Goal: Task Accomplishment & Management: Use online tool/utility

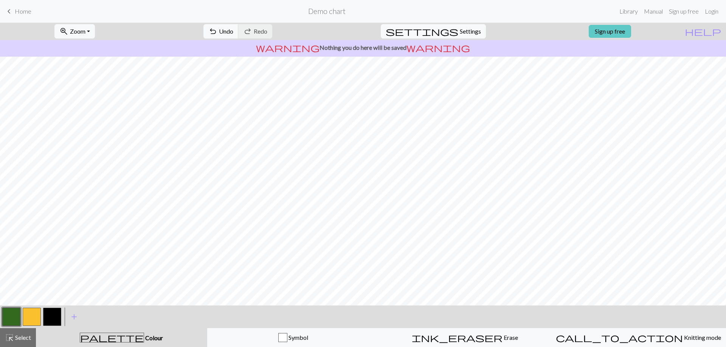
click at [629, 31] on link "Sign up free" at bounding box center [610, 31] width 42 height 13
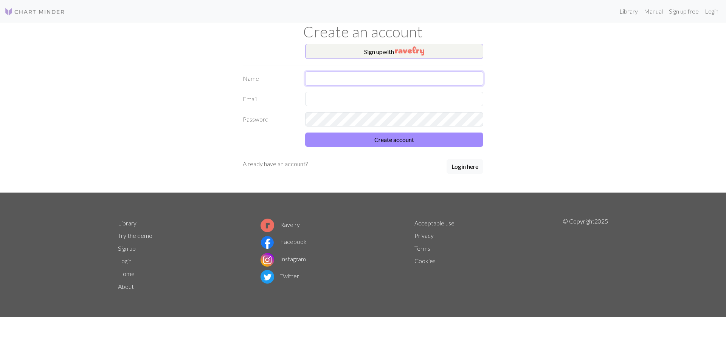
drag, startPoint x: 331, startPoint y: 79, endPoint x: 336, endPoint y: 81, distance: 5.1
click at [331, 79] on input "text" at bounding box center [394, 78] width 178 height 14
type input "rudy_05"
type input "ruddyjuantoro@gmail.com"
click at [305, 133] on button "Create account" at bounding box center [394, 140] width 178 height 14
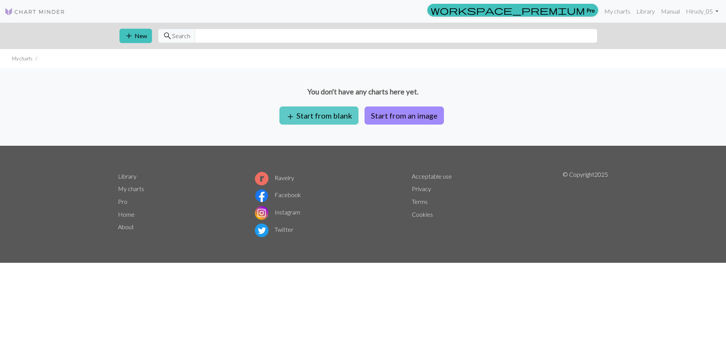
click at [314, 114] on button "add Start from blank" at bounding box center [318, 116] width 79 height 18
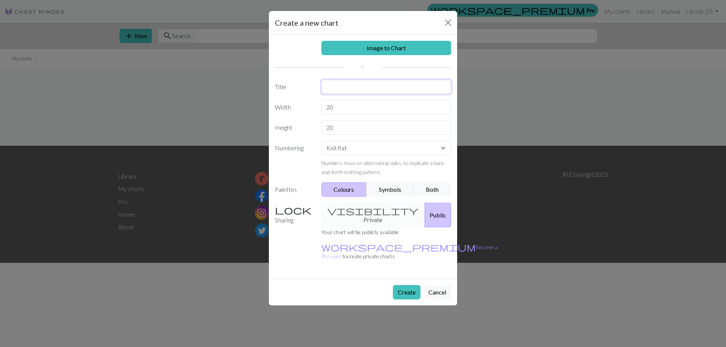
click at [346, 81] on input "text" at bounding box center [386, 87] width 130 height 14
click at [449, 25] on button "Close" at bounding box center [448, 23] width 12 height 12
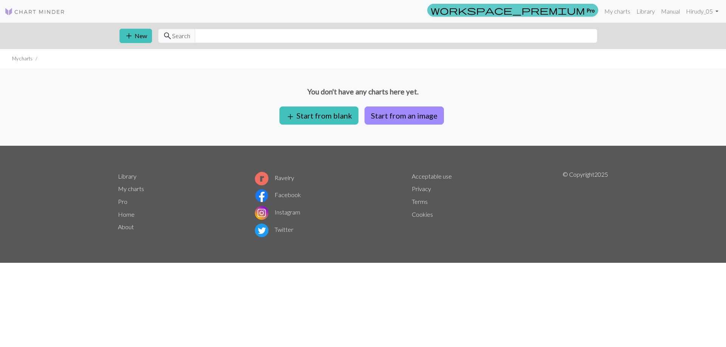
click at [588, 7] on link "workspace_premium Pro" at bounding box center [512, 10] width 171 height 13
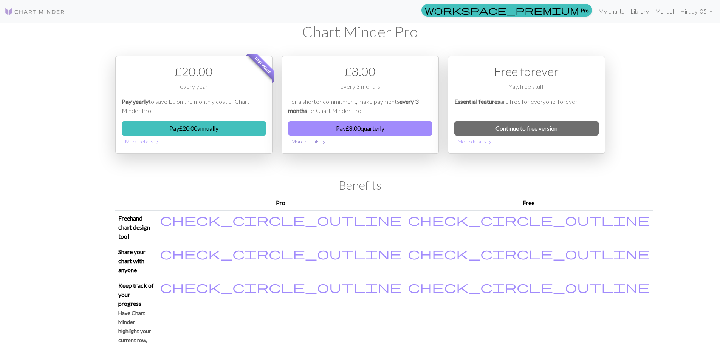
click at [315, 141] on button "More details chevron_right" at bounding box center [360, 142] width 144 height 12
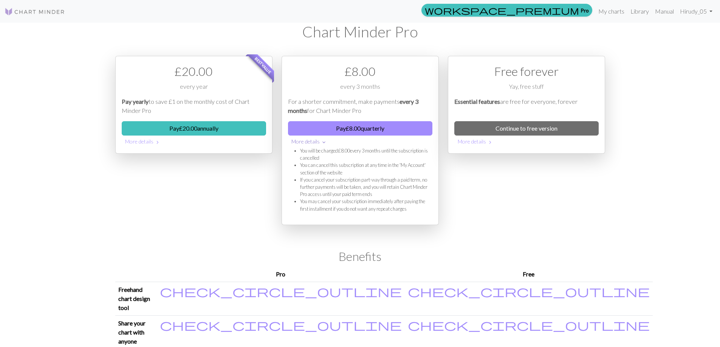
click at [315, 141] on button "More details expand_more" at bounding box center [360, 142] width 144 height 12
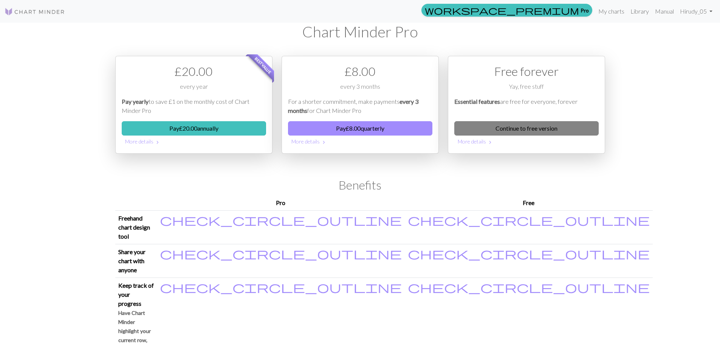
click at [519, 127] on link "Continue to free version" at bounding box center [526, 128] width 144 height 14
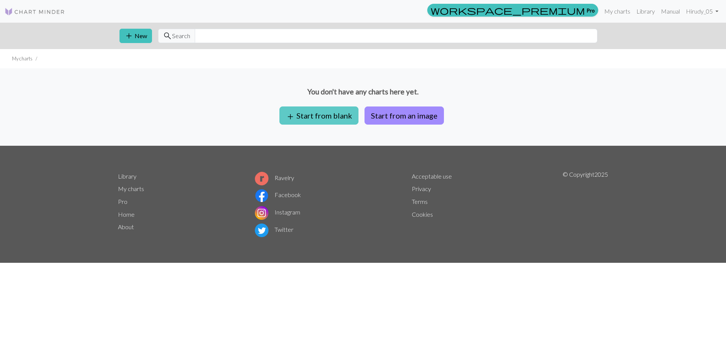
click at [334, 119] on button "add Start from blank" at bounding box center [318, 116] width 79 height 18
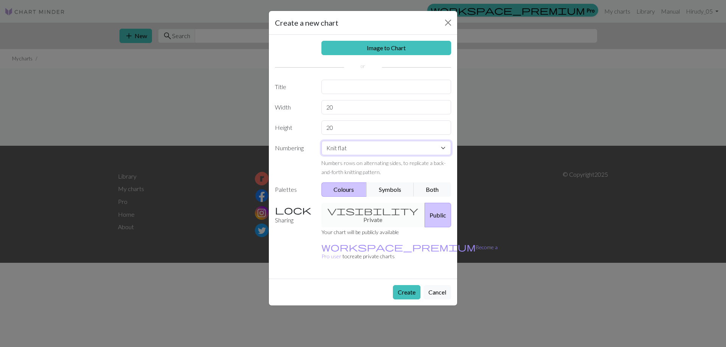
click at [384, 150] on select "Knit flat Knit in the round Lace knitting Cross stitch" at bounding box center [386, 148] width 130 height 14
click at [337, 85] on input "text" at bounding box center [386, 87] width 130 height 14
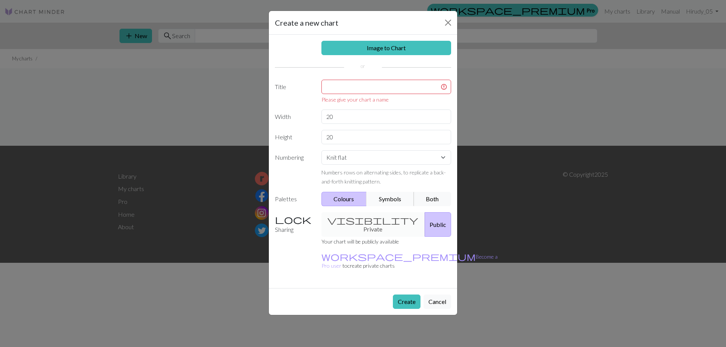
click at [390, 191] on div "Image to Chart Title Please give your chart a name Width 20 Height 20 Numbering…" at bounding box center [363, 162] width 188 height 254
click at [371, 88] on input "text" at bounding box center [386, 87] width 130 height 14
type input "f"
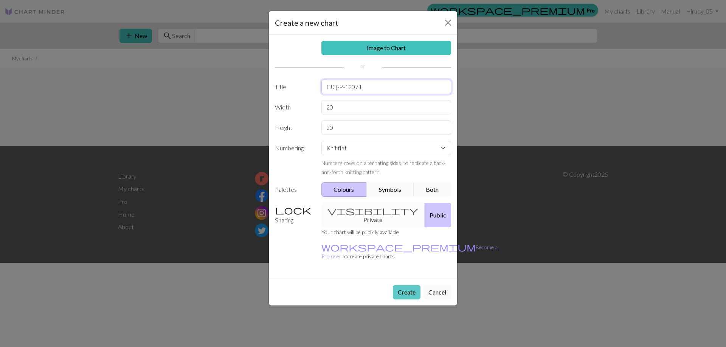
type input "FJQ-P-12071"
click at [412, 285] on button "Create" at bounding box center [407, 292] width 28 height 14
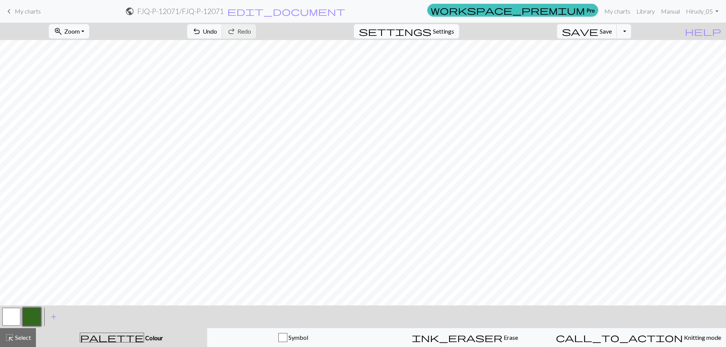
click at [454, 27] on span "Settings" at bounding box center [443, 31] width 21 height 9
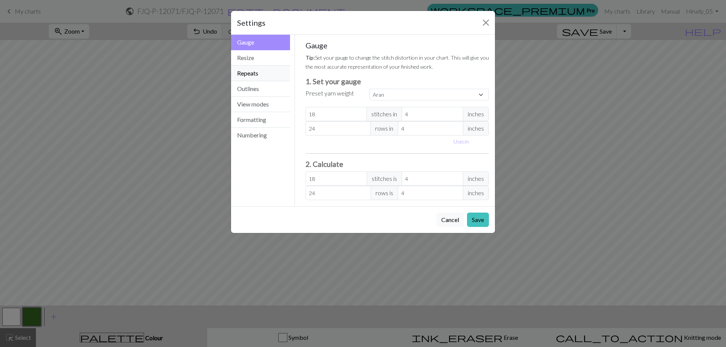
click at [245, 75] on button "Repeats" at bounding box center [260, 73] width 59 height 15
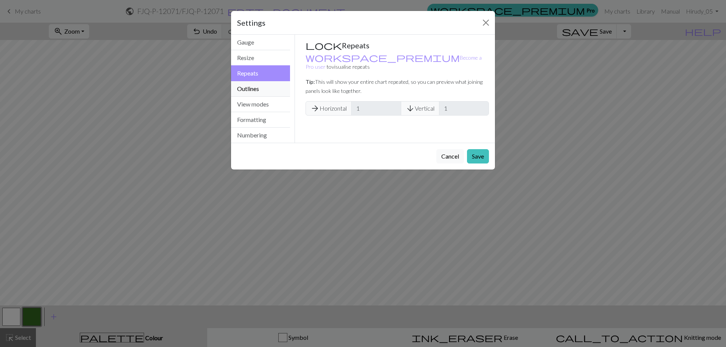
click at [249, 88] on button "Outlines" at bounding box center [260, 88] width 59 height 15
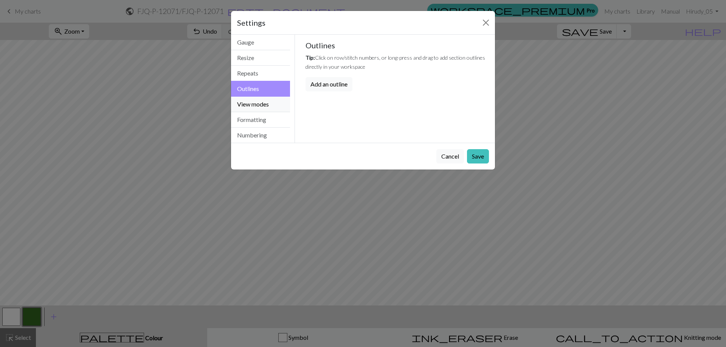
click at [249, 101] on button "View modes" at bounding box center [260, 104] width 59 height 15
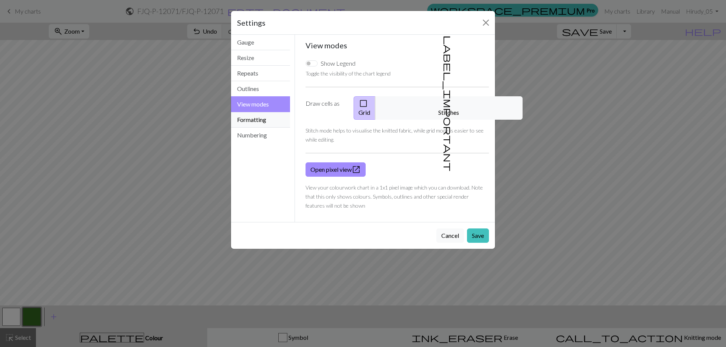
click at [257, 117] on button "Formatting" at bounding box center [260, 119] width 59 height 15
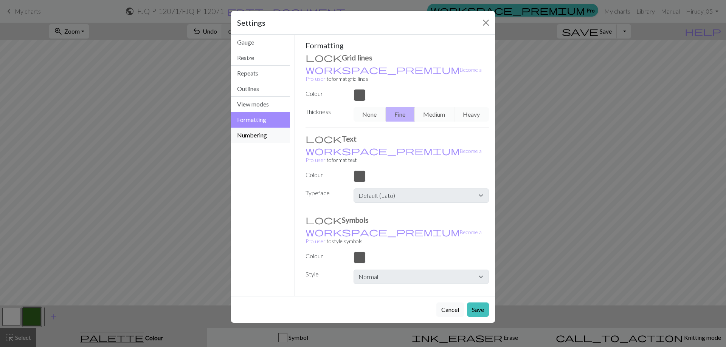
click at [254, 135] on button "Numbering" at bounding box center [260, 135] width 59 height 15
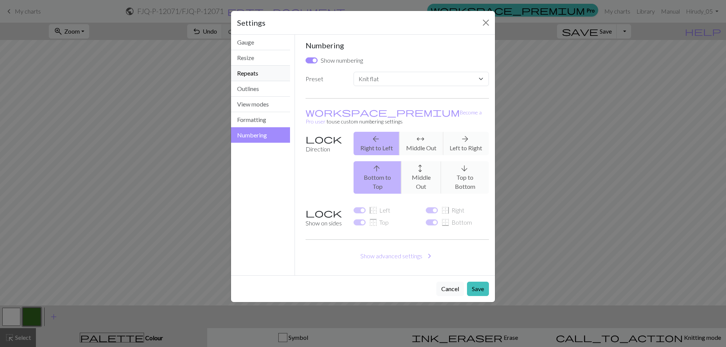
click at [251, 72] on button "Repeats" at bounding box center [260, 73] width 59 height 15
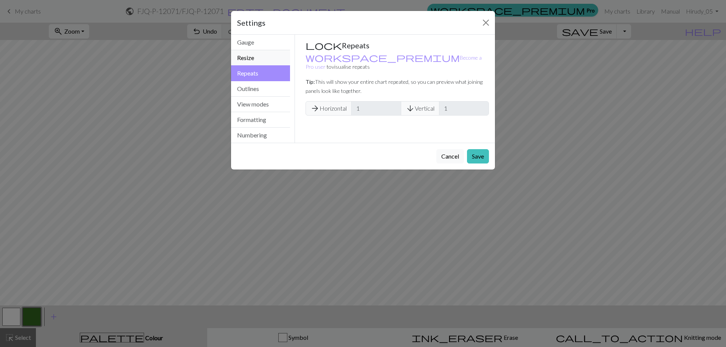
click at [248, 60] on button "Resize" at bounding box center [260, 57] width 59 height 15
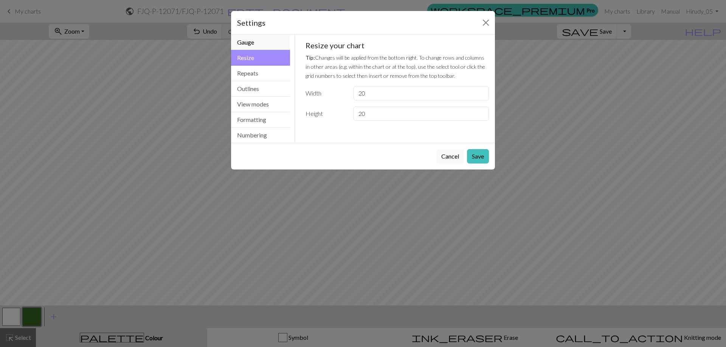
click at [251, 45] on button "Gauge" at bounding box center [260, 42] width 59 height 15
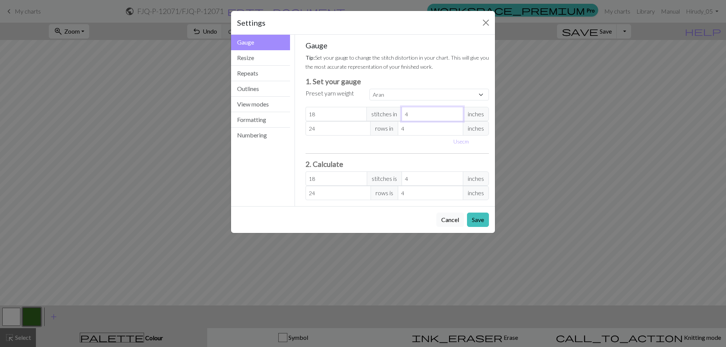
select select "custom"
type input "5"
type input "14.4"
click at [455, 112] on input "5" at bounding box center [432, 114] width 62 height 14
type input "4"
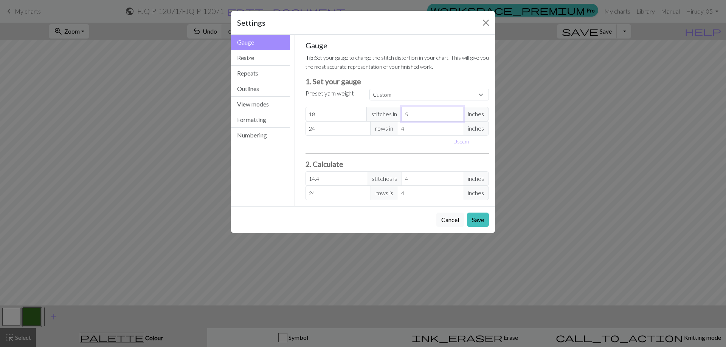
type input "18"
click at [457, 116] on input "4" at bounding box center [432, 114] width 62 height 14
type input "3"
type input "24"
click at [457, 116] on input "3" at bounding box center [432, 114] width 62 height 14
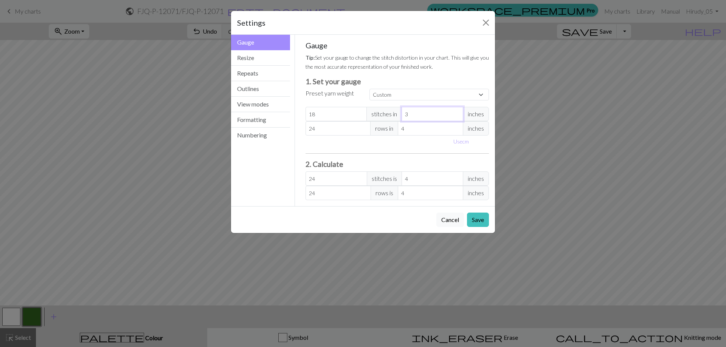
type input "2"
type input "36"
click at [457, 116] on input "2" at bounding box center [432, 114] width 62 height 14
type input "1"
type input "72"
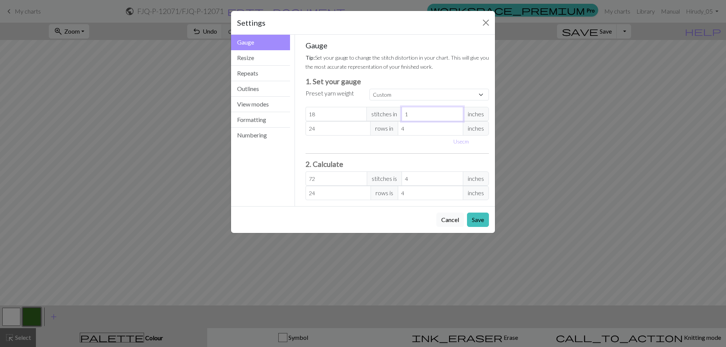
type input "1"
click at [457, 116] on input "1" at bounding box center [432, 114] width 62 height 14
type input "3"
type input "32"
click at [456, 130] on input "3" at bounding box center [430, 128] width 65 height 14
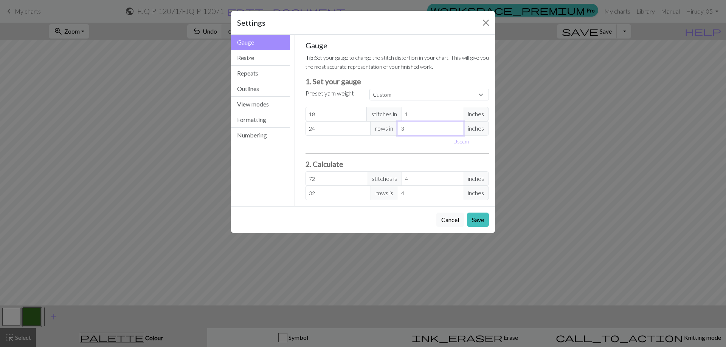
type input "2"
type input "48"
click at [456, 130] on input "2" at bounding box center [430, 128] width 65 height 14
type input "1"
type input "96"
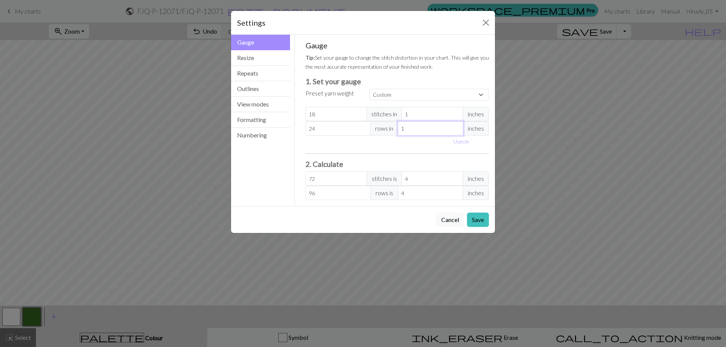
type input "1"
click at [456, 130] on input "1" at bounding box center [430, 128] width 65 height 14
click at [479, 219] on button "Save" at bounding box center [478, 220] width 22 height 14
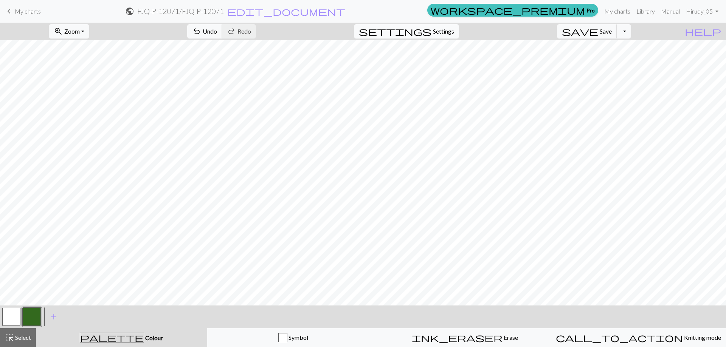
click at [431, 30] on span "settings" at bounding box center [395, 31] width 73 height 11
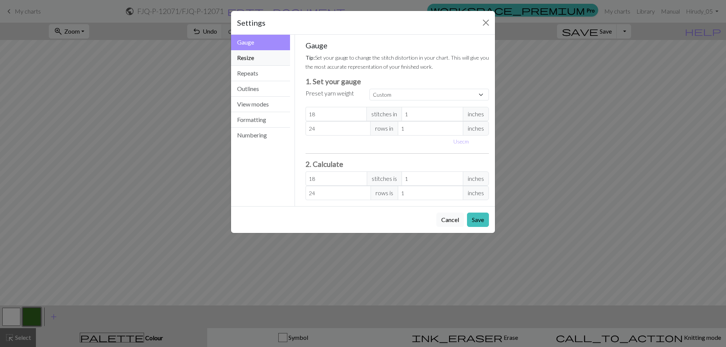
click at [250, 58] on button "Resize" at bounding box center [260, 57] width 59 height 15
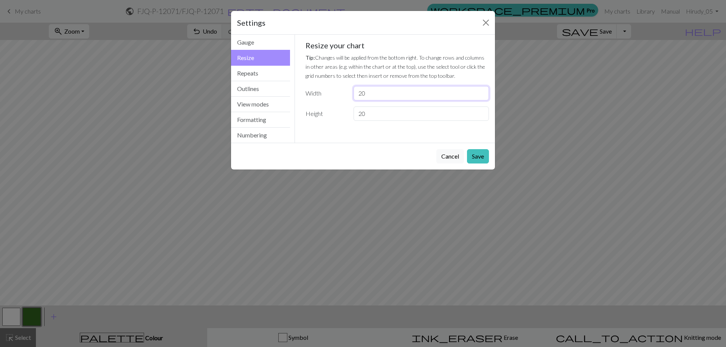
drag, startPoint x: 375, startPoint y: 91, endPoint x: 343, endPoint y: 88, distance: 32.2
click at [343, 88] on div "Width 20" at bounding box center [397, 93] width 193 height 14
type input "28"
click at [479, 160] on button "Save" at bounding box center [478, 156] width 22 height 14
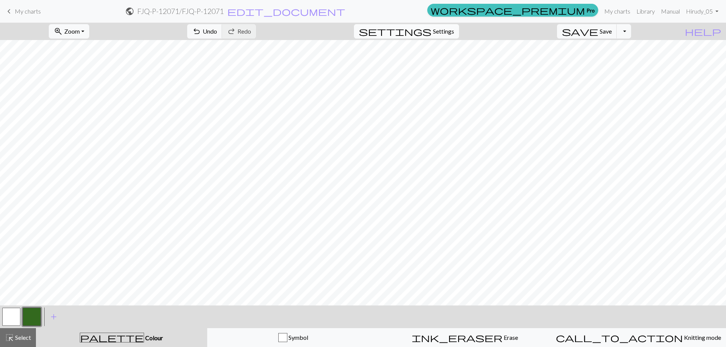
click at [446, 32] on span "Settings" at bounding box center [443, 31] width 21 height 9
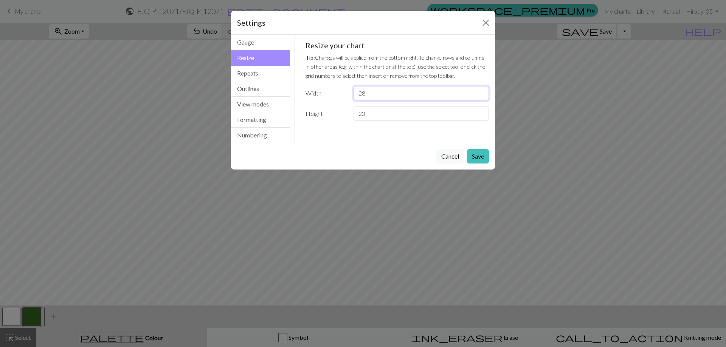
drag, startPoint x: 369, startPoint y: 91, endPoint x: 339, endPoint y: 95, distance: 29.4
click at [339, 95] on div "Width 28" at bounding box center [397, 93] width 193 height 14
type input "20"
drag, startPoint x: 372, startPoint y: 114, endPoint x: 346, endPoint y: 118, distance: 26.4
click at [346, 118] on div "Height 20" at bounding box center [397, 114] width 193 height 14
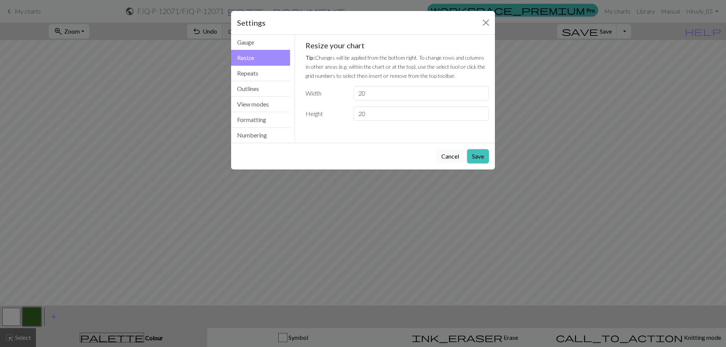
click at [448, 157] on button "Cancel" at bounding box center [450, 156] width 28 height 14
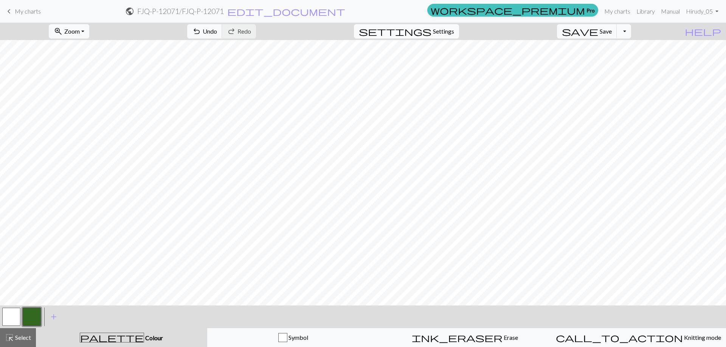
click at [454, 33] on span "Settings" at bounding box center [443, 31] width 21 height 9
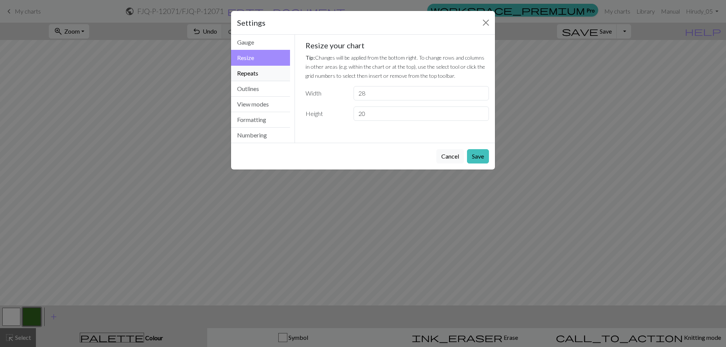
click at [257, 70] on button "Repeats" at bounding box center [260, 73] width 59 height 15
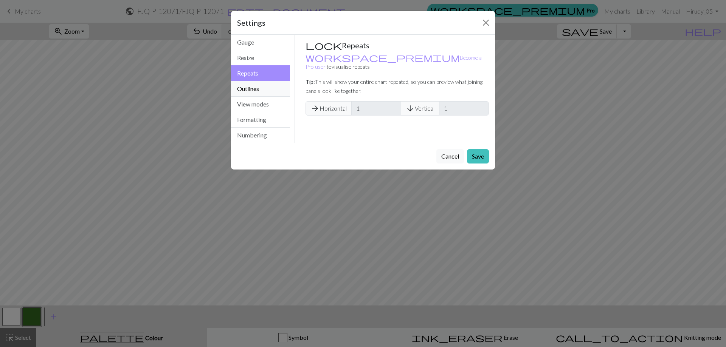
click at [245, 84] on button "Outlines" at bounding box center [260, 88] width 59 height 15
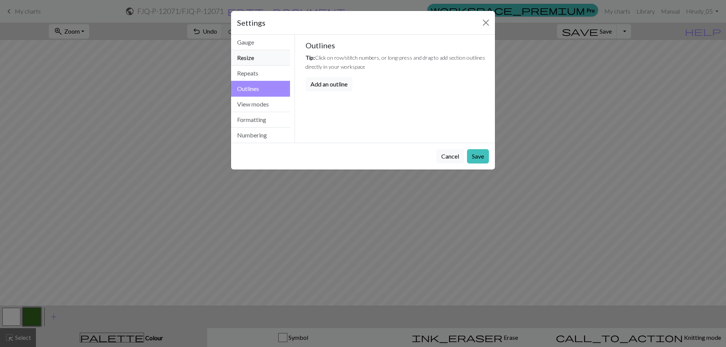
click at [250, 56] on button "Resize" at bounding box center [260, 57] width 59 height 15
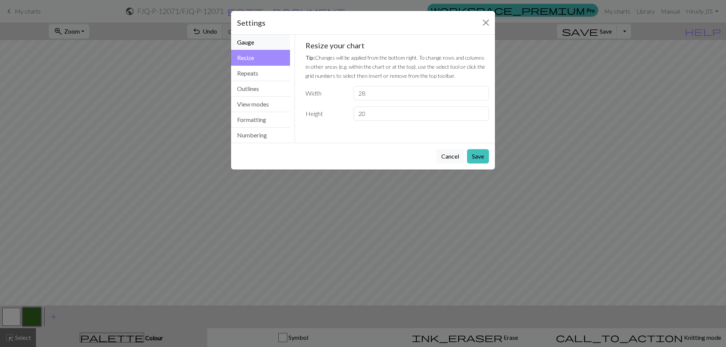
click at [258, 42] on button "Gauge" at bounding box center [260, 42] width 59 height 15
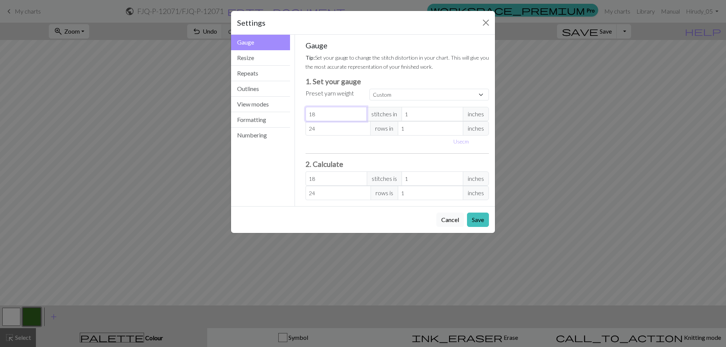
click at [325, 114] on input "18" at bounding box center [336, 114] width 62 height 14
type input "1"
type input "0"
type input "2"
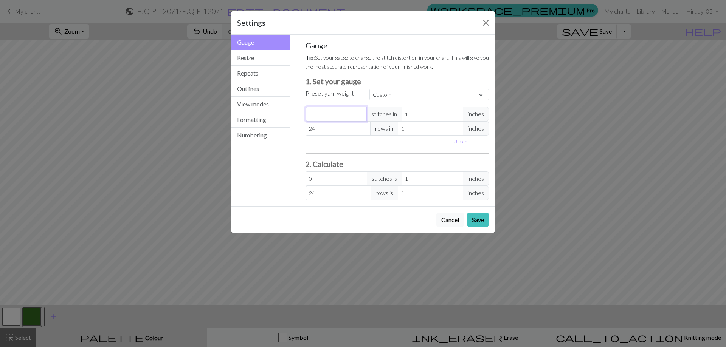
type input "2"
type input "20"
drag, startPoint x: 316, startPoint y: 129, endPoint x: 302, endPoint y: 130, distance: 13.7
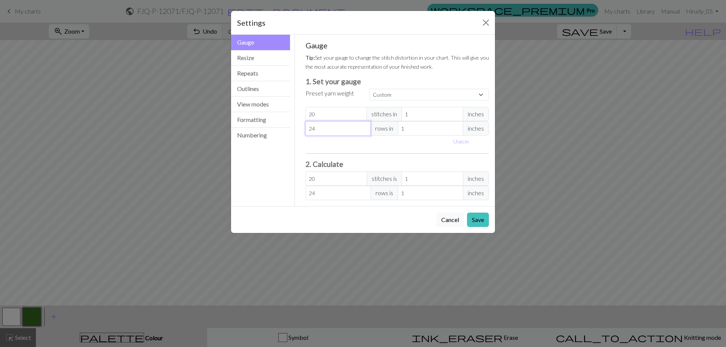
click at [302, 130] on div "Gauge Tip: Set your gauge to change the stitch distortion in your chart. This w…" at bounding box center [397, 121] width 196 height 172
type input "2"
type input "28"
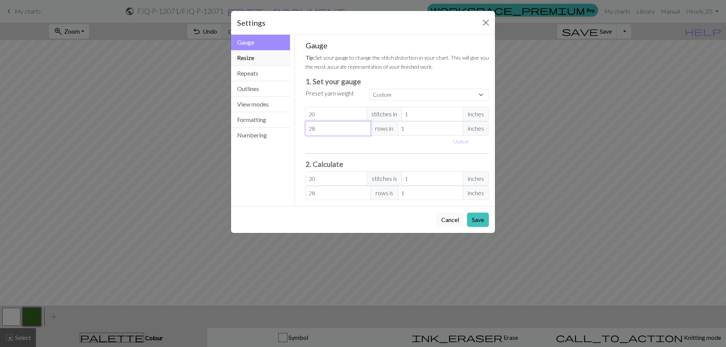
type input "28"
click at [254, 53] on button "Resize" at bounding box center [260, 57] width 59 height 15
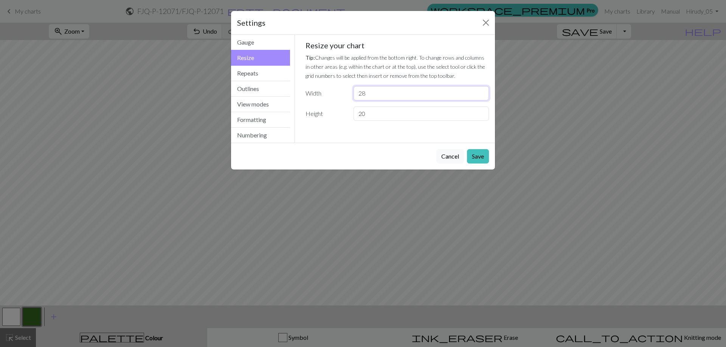
drag, startPoint x: 384, startPoint y: 94, endPoint x: 321, endPoint y: 97, distance: 62.8
click at [321, 97] on div "Width 28" at bounding box center [397, 93] width 193 height 14
click at [394, 109] on input "20" at bounding box center [420, 114] width 135 height 14
type input "2"
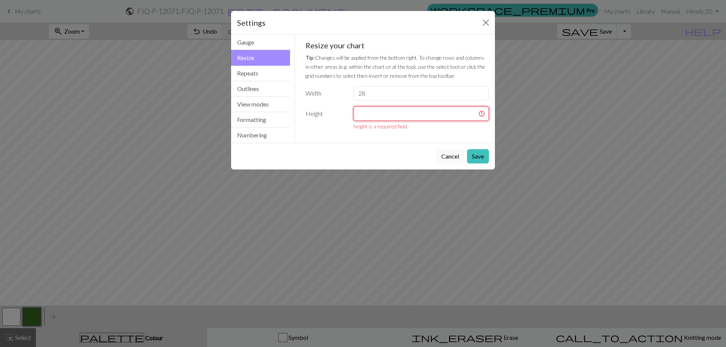
click at [370, 117] on input "number" at bounding box center [420, 114] width 135 height 14
type input "112"
click at [485, 152] on button "Save" at bounding box center [478, 156] width 22 height 14
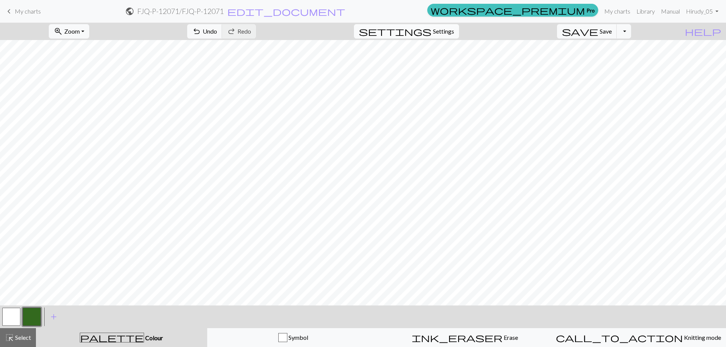
click at [448, 29] on span "Settings" at bounding box center [443, 31] width 21 height 9
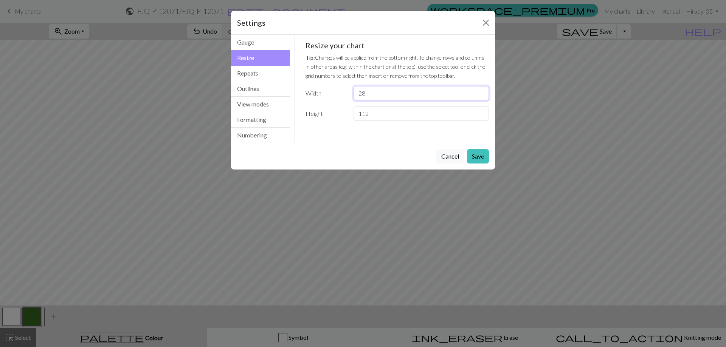
click at [373, 95] on input "28" at bounding box center [420, 93] width 135 height 14
click at [384, 95] on input "28" at bounding box center [420, 93] width 135 height 14
type input "280"
click at [478, 157] on button "Save" at bounding box center [478, 156] width 22 height 14
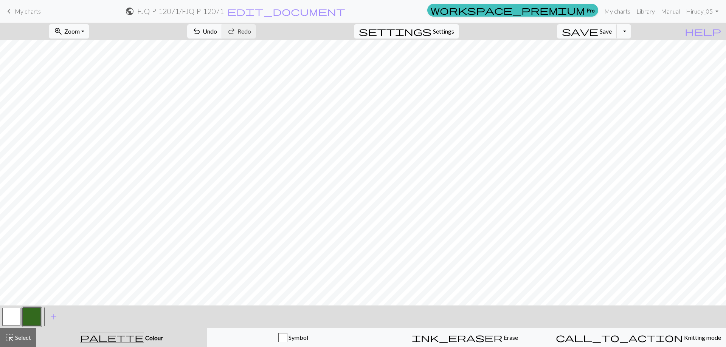
click at [6, 318] on button "button" at bounding box center [11, 317] width 18 height 18
click at [126, 342] on div "palette Colour Colour" at bounding box center [121, 338] width 162 height 10
click at [20, 338] on span "Select" at bounding box center [22, 337] width 17 height 7
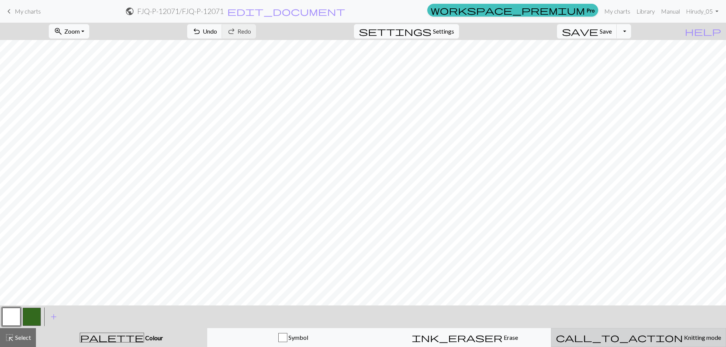
click at [683, 339] on span "Knitting mode" at bounding box center [702, 337] width 38 height 7
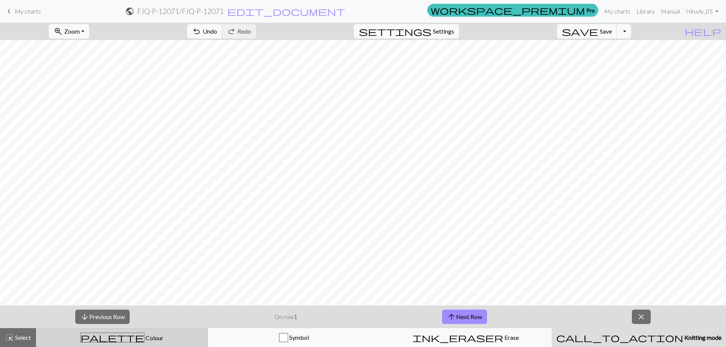
click at [142, 336] on div "palette Colour Colour" at bounding box center [122, 338] width 162 height 10
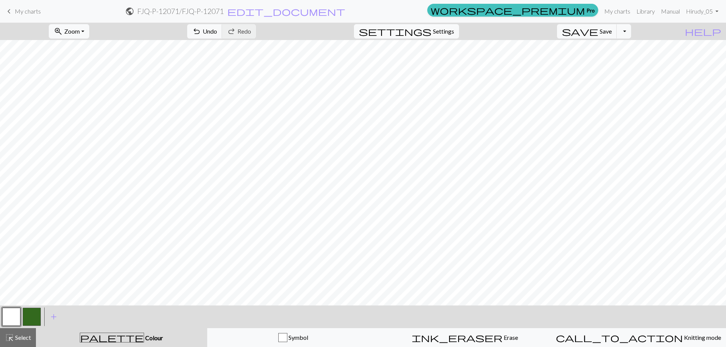
click at [11, 319] on button "button" at bounding box center [11, 317] width 18 height 18
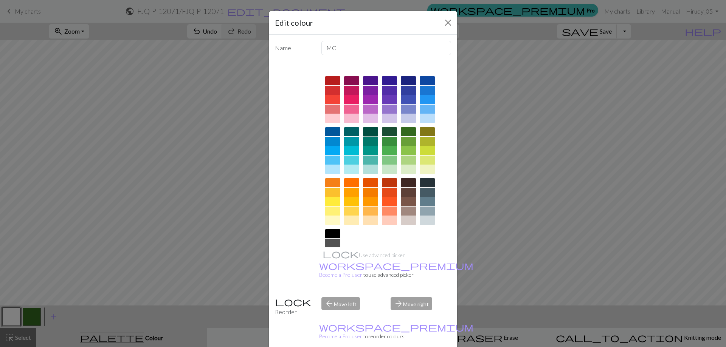
click at [366, 129] on div at bounding box center [370, 131] width 15 height 9
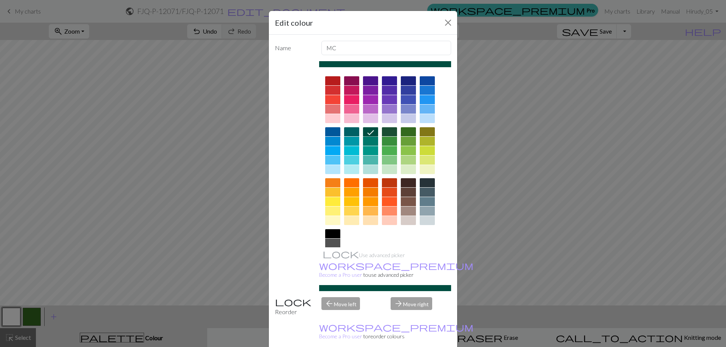
click at [384, 131] on div at bounding box center [389, 131] width 15 height 9
click at [371, 132] on div at bounding box center [370, 131] width 15 height 9
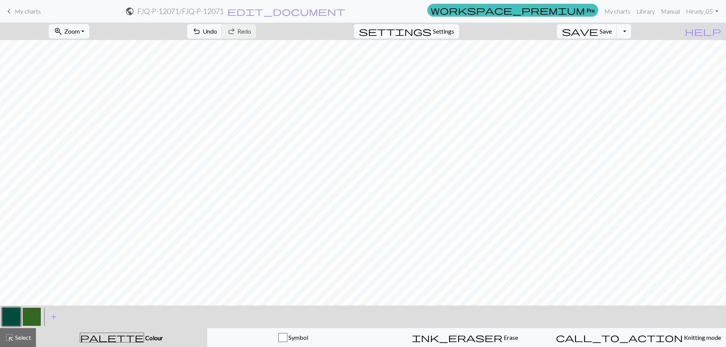
click at [36, 315] on button "button" at bounding box center [32, 317] width 18 height 18
click at [13, 315] on button "button" at bounding box center [11, 317] width 18 height 18
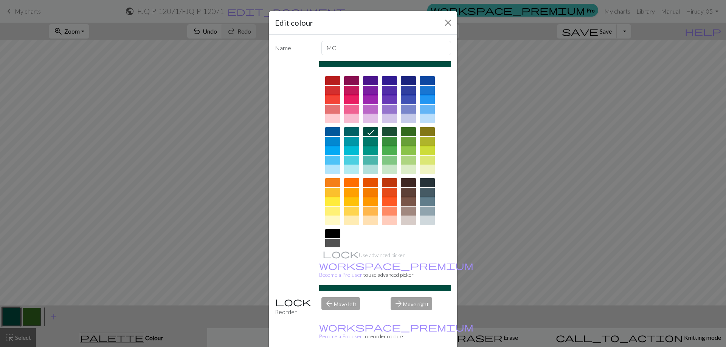
click at [387, 134] on div at bounding box center [389, 131] width 15 height 9
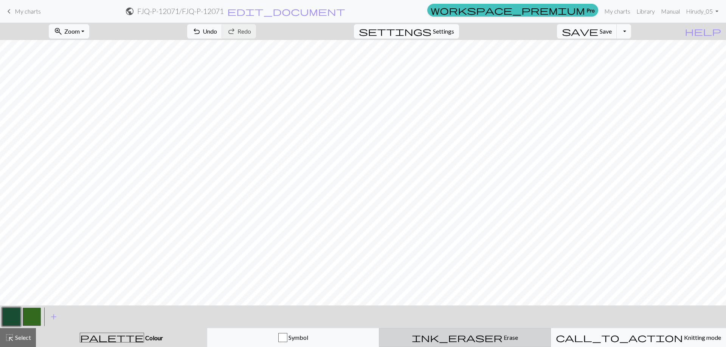
drag, startPoint x: 645, startPoint y: 338, endPoint x: 471, endPoint y: 340, distance: 173.9
click at [683, 338] on span "Knitting mode" at bounding box center [702, 337] width 38 height 7
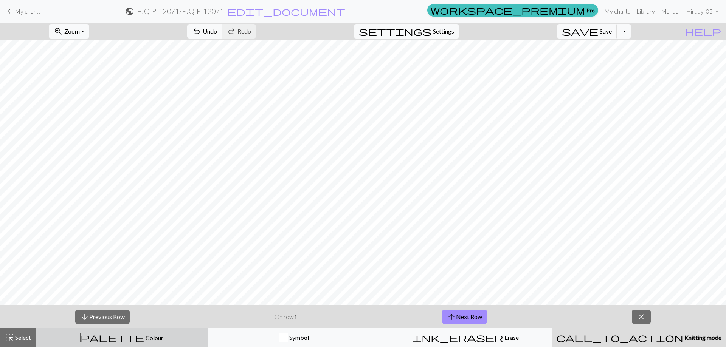
click at [144, 338] on span "Colour" at bounding box center [153, 338] width 19 height 7
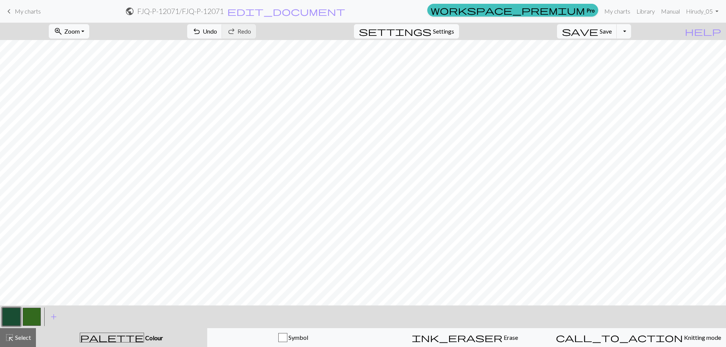
click at [30, 315] on button "button" at bounding box center [32, 317] width 18 height 18
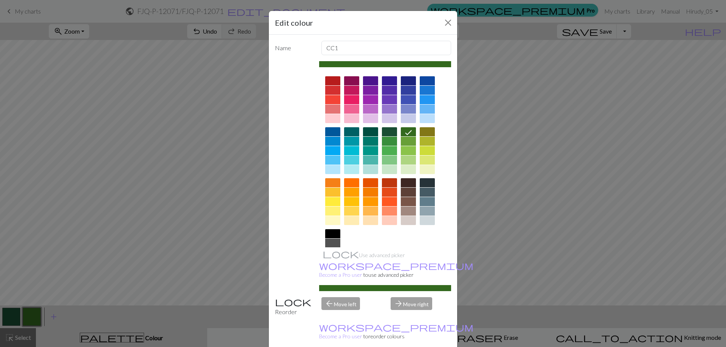
click at [406, 83] on div at bounding box center [408, 80] width 15 height 9
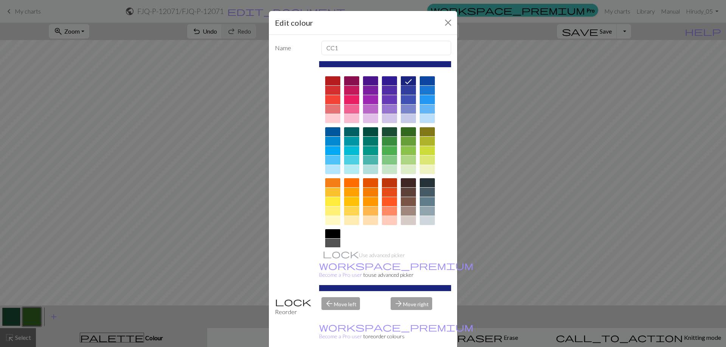
click at [406, 82] on icon at bounding box center [408, 81] width 7 height 5
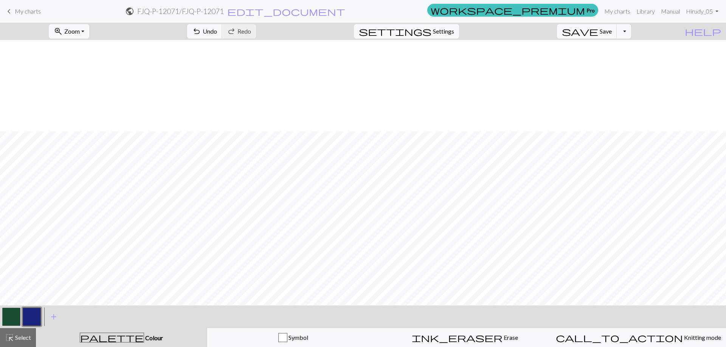
scroll to position [621, 0]
click at [14, 319] on button "button" at bounding box center [11, 317] width 18 height 18
click at [30, 321] on button "button" at bounding box center [32, 317] width 18 height 18
click at [23, 339] on span "Select" at bounding box center [22, 337] width 17 height 7
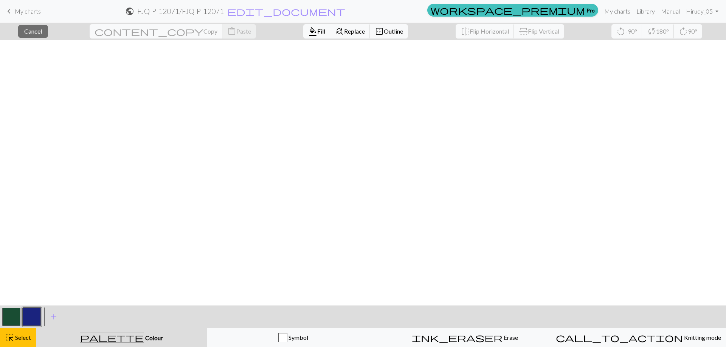
scroll to position [190, 791]
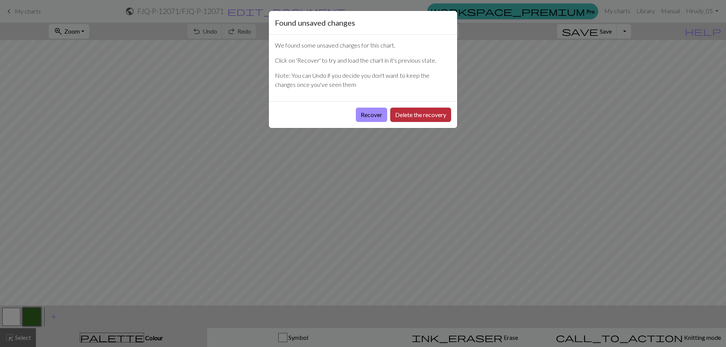
click at [414, 116] on button "Delete the recovery" at bounding box center [420, 115] width 61 height 14
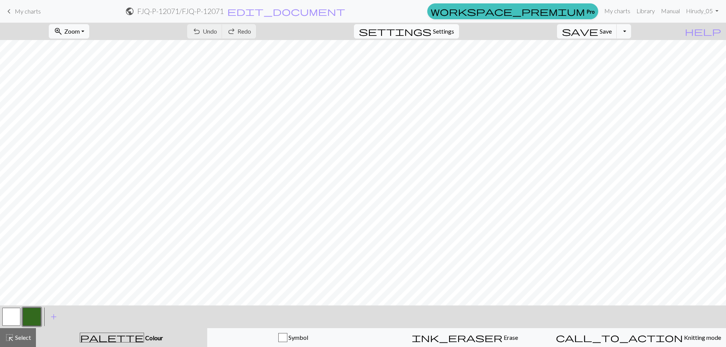
click at [454, 34] on span "Settings" at bounding box center [443, 31] width 21 height 9
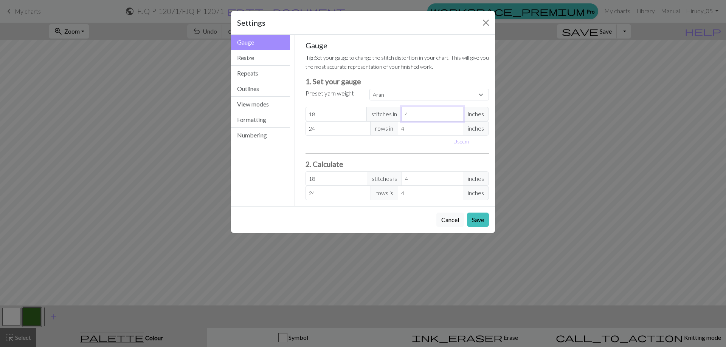
drag, startPoint x: 423, startPoint y: 118, endPoint x: 442, endPoint y: 118, distance: 19.3
click at [433, 118] on input "4" at bounding box center [432, 114] width 62 height 14
select select "custom"
type input "3"
type input "24"
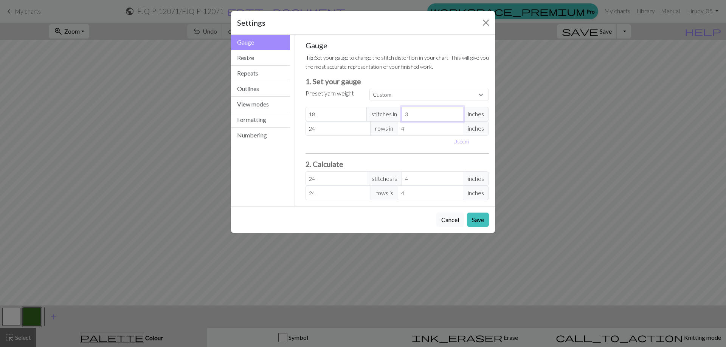
click at [456, 118] on input "3" at bounding box center [432, 114] width 62 height 14
type input "2"
type input "36"
click at [456, 117] on input "2" at bounding box center [432, 114] width 62 height 14
type input "1"
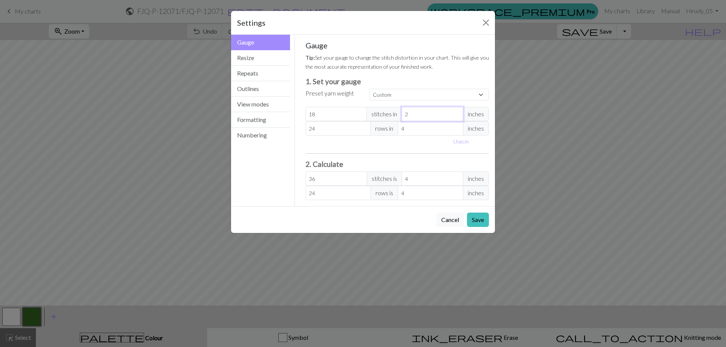
type input "72"
type input "1"
click at [456, 117] on input "1" at bounding box center [432, 114] width 62 height 14
type input "3"
type input "32"
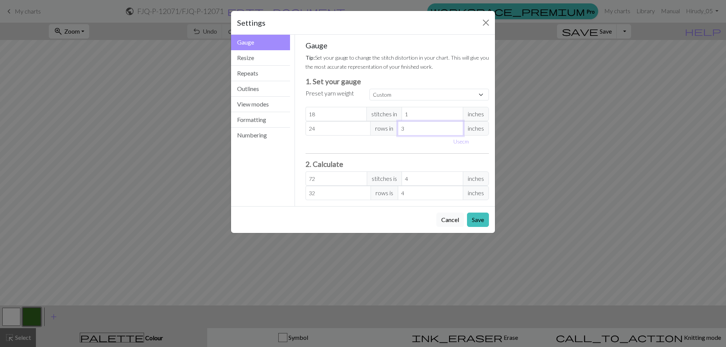
click at [457, 131] on input "3" at bounding box center [430, 128] width 65 height 14
type input "2"
type input "48"
click at [457, 131] on input "2" at bounding box center [430, 128] width 65 height 14
type input "1"
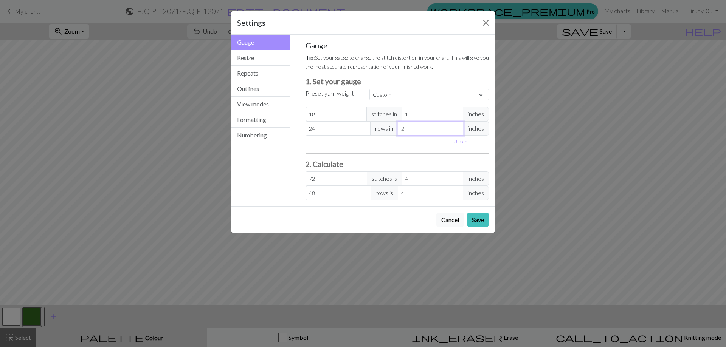
type input "96"
type input "1"
click at [457, 131] on input "1" at bounding box center [430, 128] width 65 height 14
click at [336, 116] on input "18" at bounding box center [336, 114] width 62 height 14
type input "1"
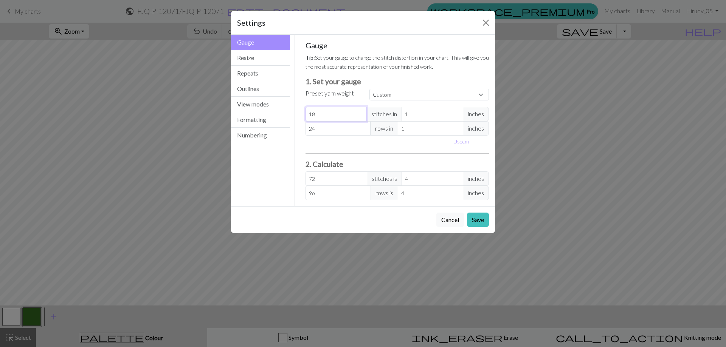
type input "4"
type input "0"
type input "2"
type input "8"
type input "28"
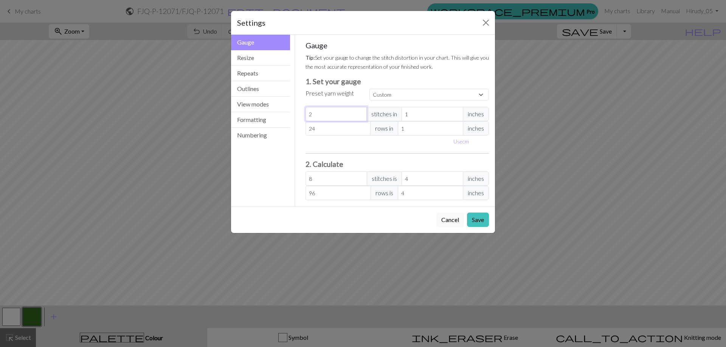
type input "112"
type input "28"
click at [323, 130] on input "24" at bounding box center [337, 128] width 65 height 14
type input "2"
type input "8"
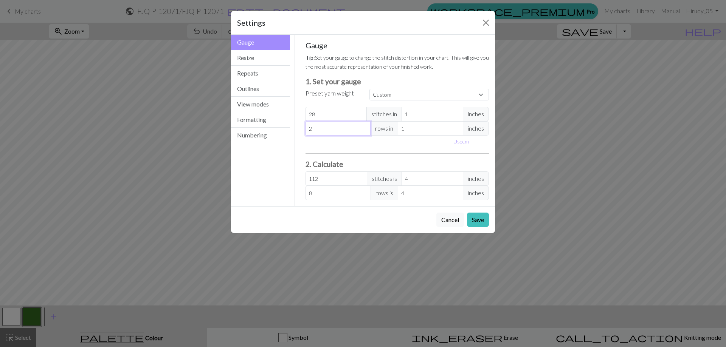
type input "0"
type input "2"
type input "8"
type input "20"
type input "80"
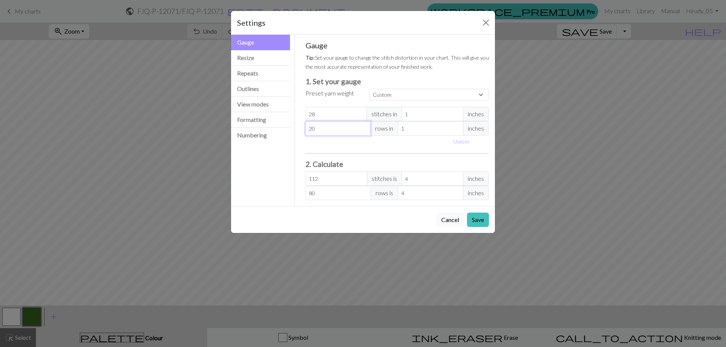
click at [323, 130] on input "20" at bounding box center [337, 128] width 65 height 14
type input "2"
type input "8"
type input "28"
type input "112"
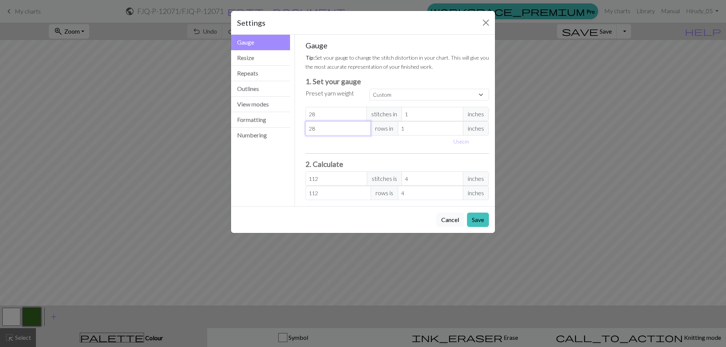
type input "28"
click at [335, 117] on input "28" at bounding box center [336, 114] width 62 height 14
type input "2"
type input "8"
type input "20"
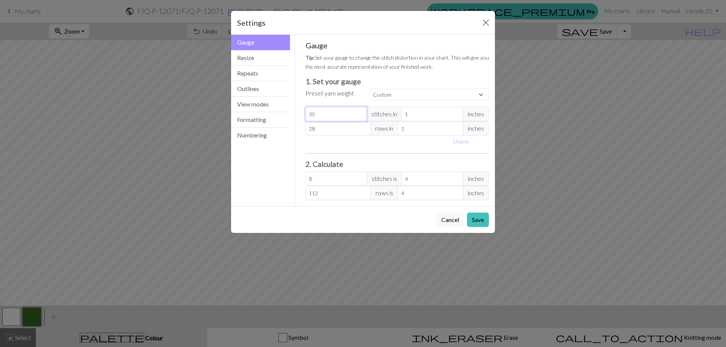
type input "80"
type input "20"
click at [259, 59] on button "Resize" at bounding box center [260, 57] width 59 height 15
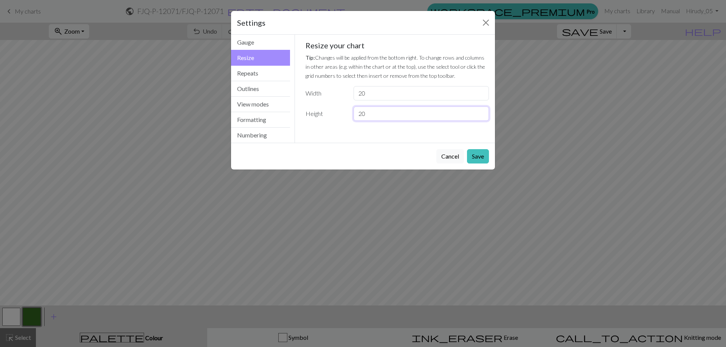
drag, startPoint x: 377, startPoint y: 111, endPoint x: 373, endPoint y: 112, distance: 3.8
click at [375, 111] on input "20" at bounding box center [420, 114] width 135 height 14
type input "2"
type input "60"
click at [369, 93] on input "20" at bounding box center [420, 93] width 135 height 14
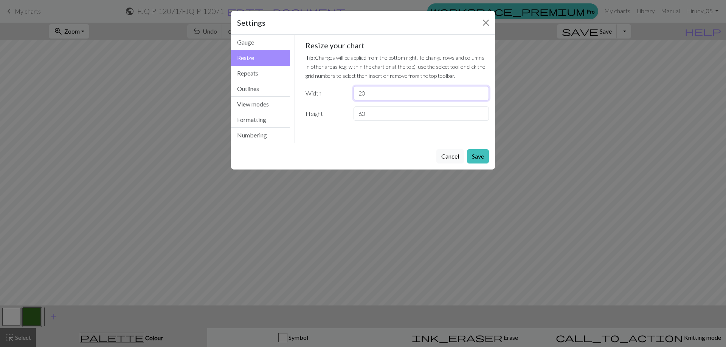
type input "2"
type input "1"
type input "90"
click at [484, 156] on button "Save" at bounding box center [478, 156] width 22 height 14
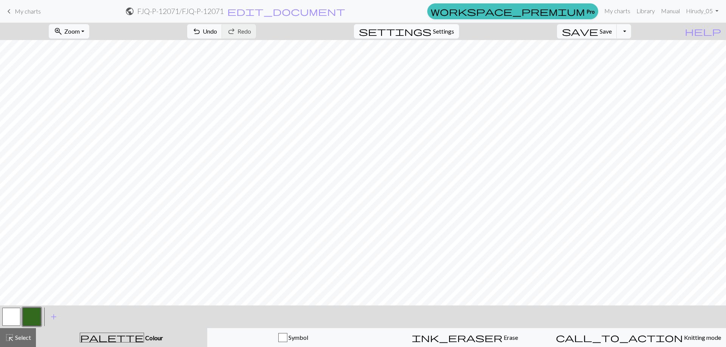
click at [448, 37] on button "settings Settings" at bounding box center [406, 31] width 105 height 14
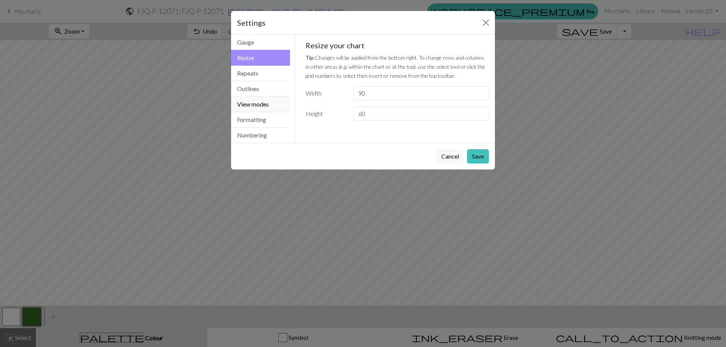
click at [250, 101] on button "View modes" at bounding box center [260, 104] width 59 height 15
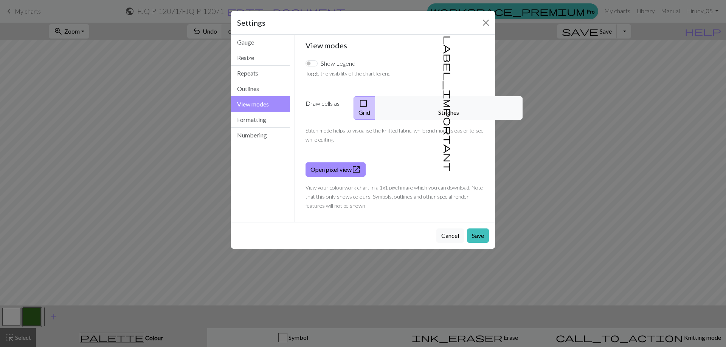
click at [451, 101] on button "label_important Stitches" at bounding box center [448, 107] width 147 height 23
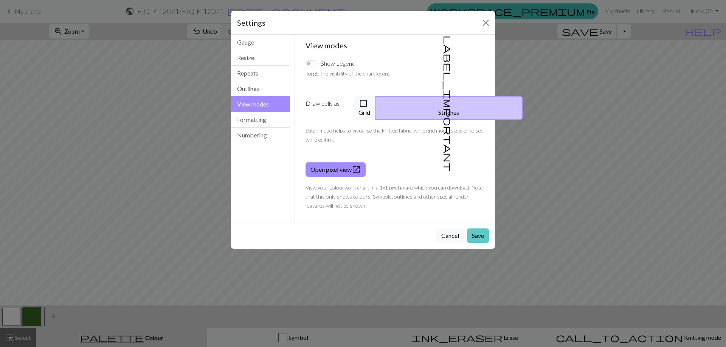
click at [483, 229] on button "Save" at bounding box center [478, 236] width 22 height 14
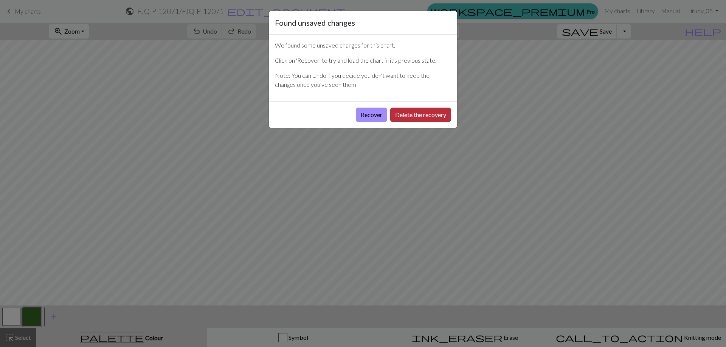
click at [415, 119] on button "Delete the recovery" at bounding box center [420, 115] width 61 height 14
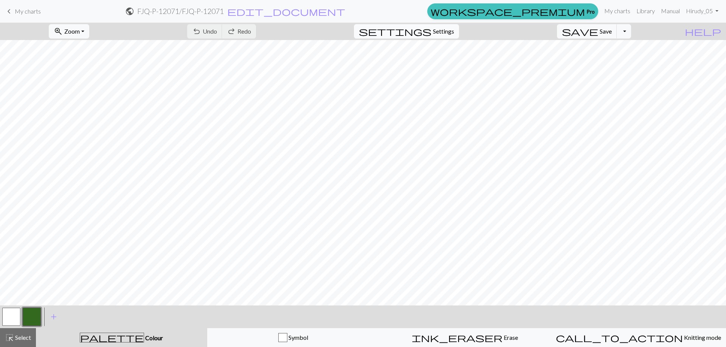
click at [431, 31] on span "settings" at bounding box center [395, 31] width 73 height 11
select select "aran"
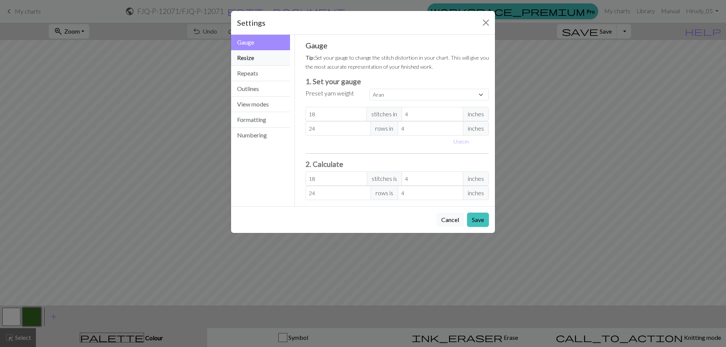
click at [256, 55] on button "Resize" at bounding box center [260, 57] width 59 height 15
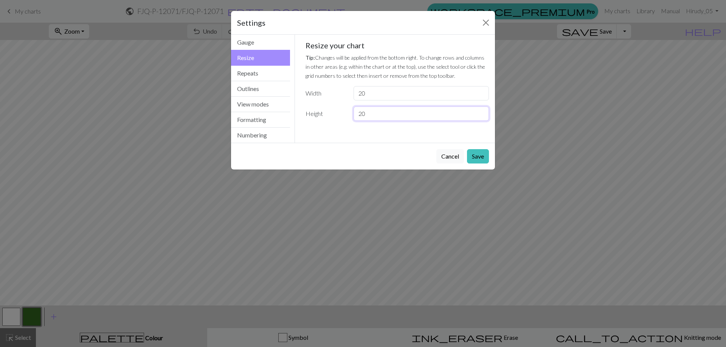
drag, startPoint x: 372, startPoint y: 117, endPoint x: 329, endPoint y: 110, distance: 43.8
click at [332, 111] on div "Height 20" at bounding box center [397, 114] width 193 height 14
type input "50"
